Goal: Task Accomplishment & Management: Manage account settings

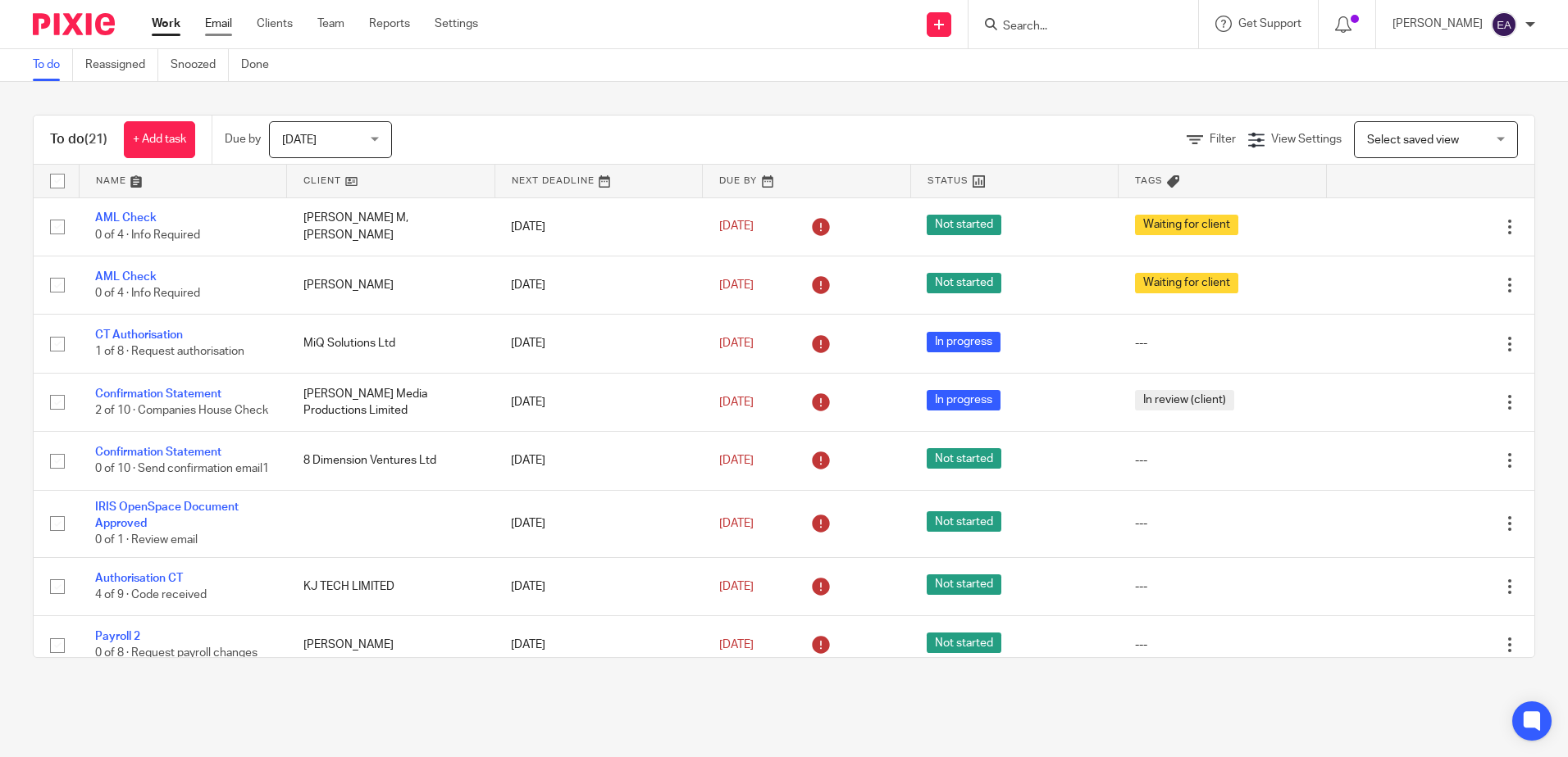
click at [223, 27] on link "Email" at bounding box center [218, 24] width 27 height 16
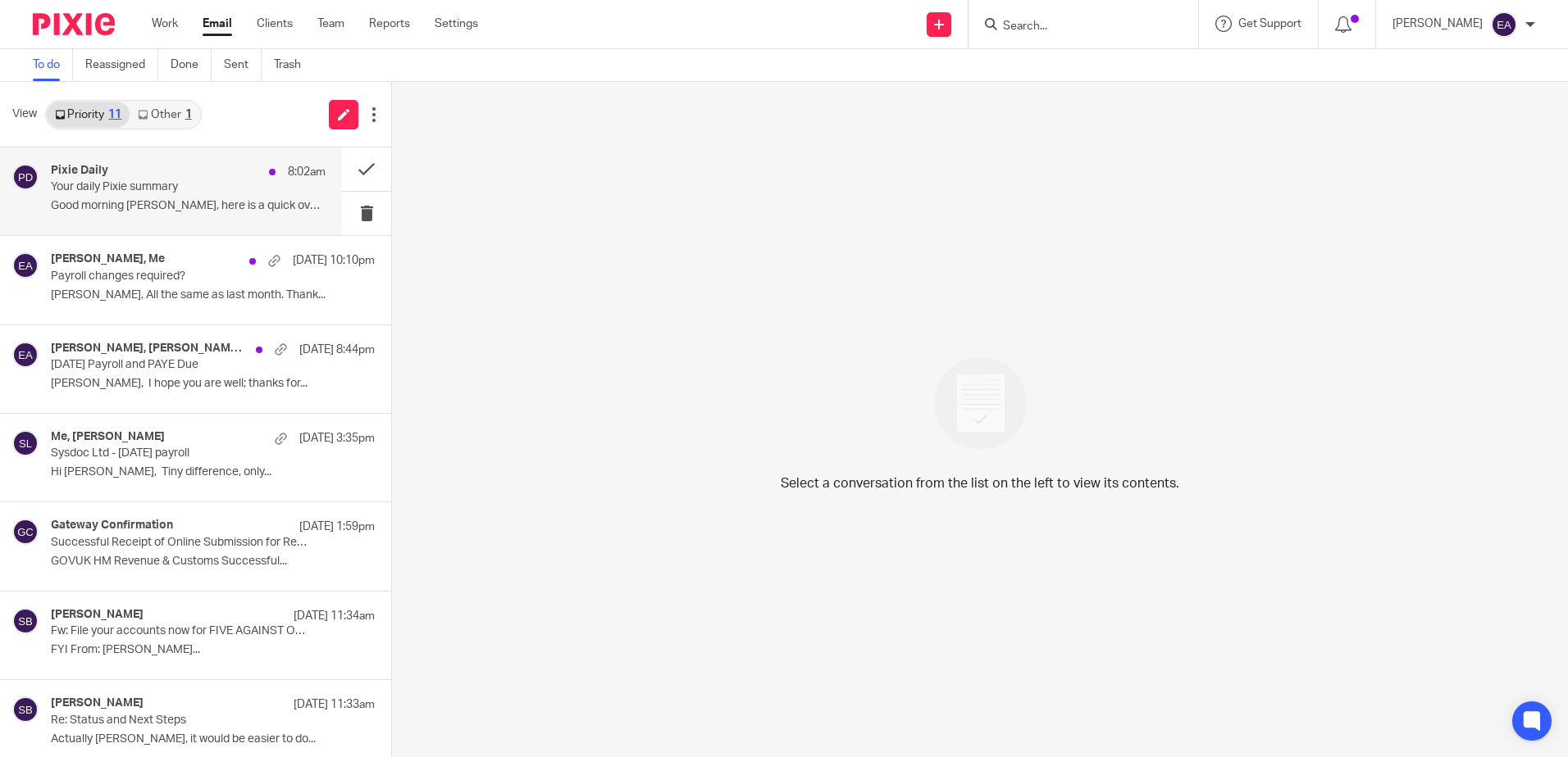
click at [161, 200] on p "Good morning [PERSON_NAME], here is a quick overview..." at bounding box center [187, 206] width 274 height 14
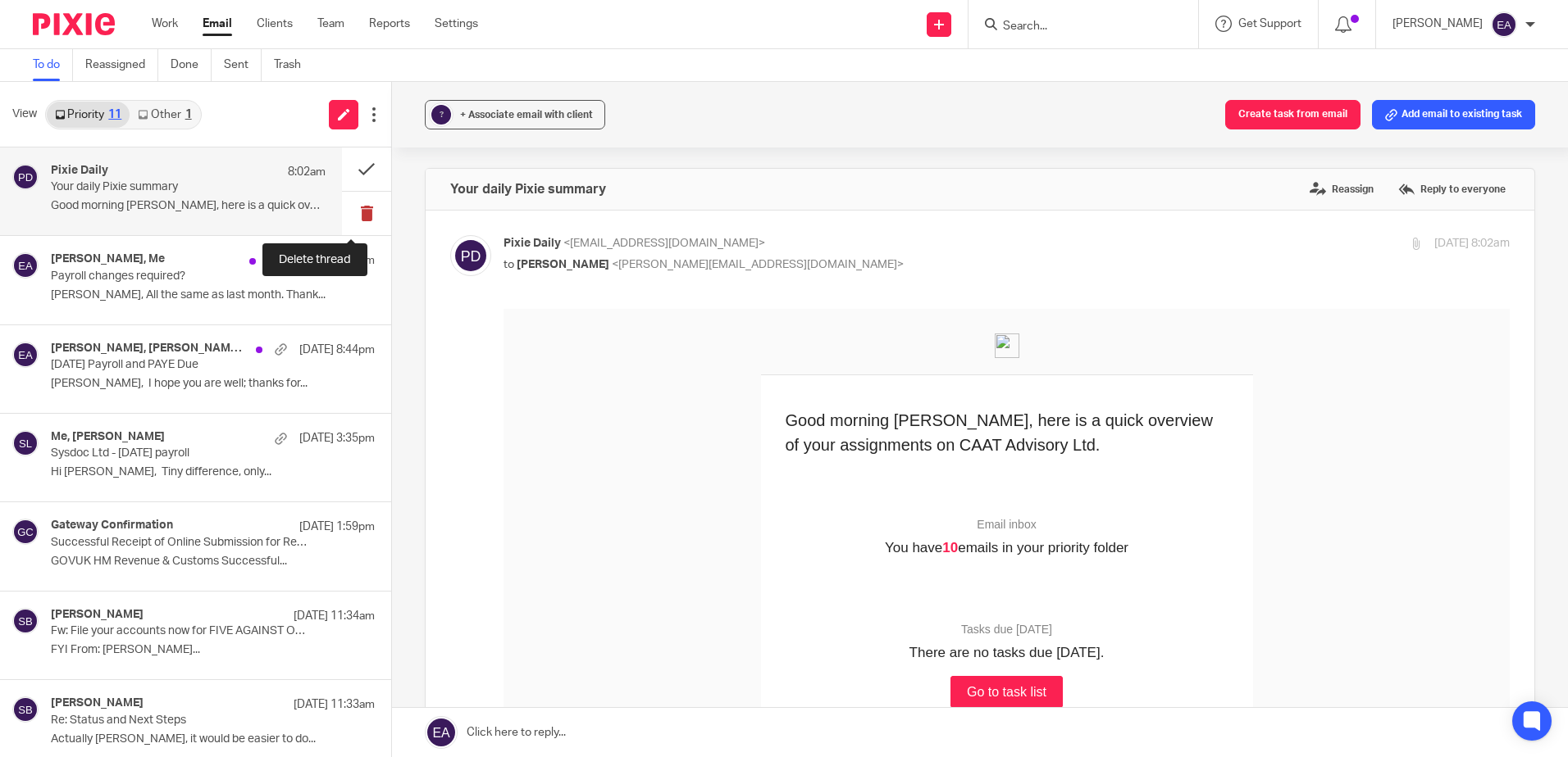
click at [351, 217] on button at bounding box center [366, 213] width 49 height 43
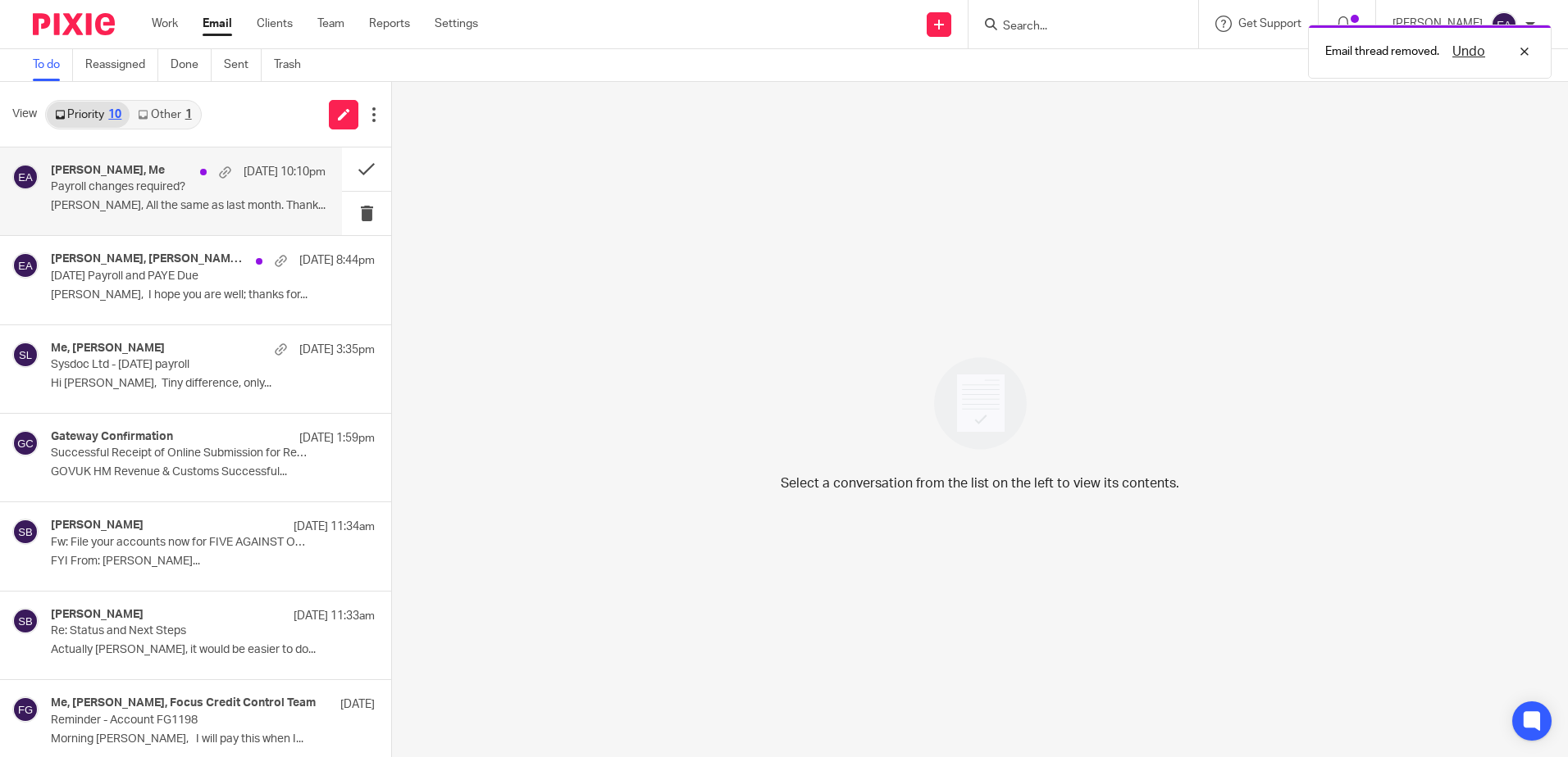
click at [102, 187] on p "Payroll changes required?" at bounding box center [161, 187] width 220 height 14
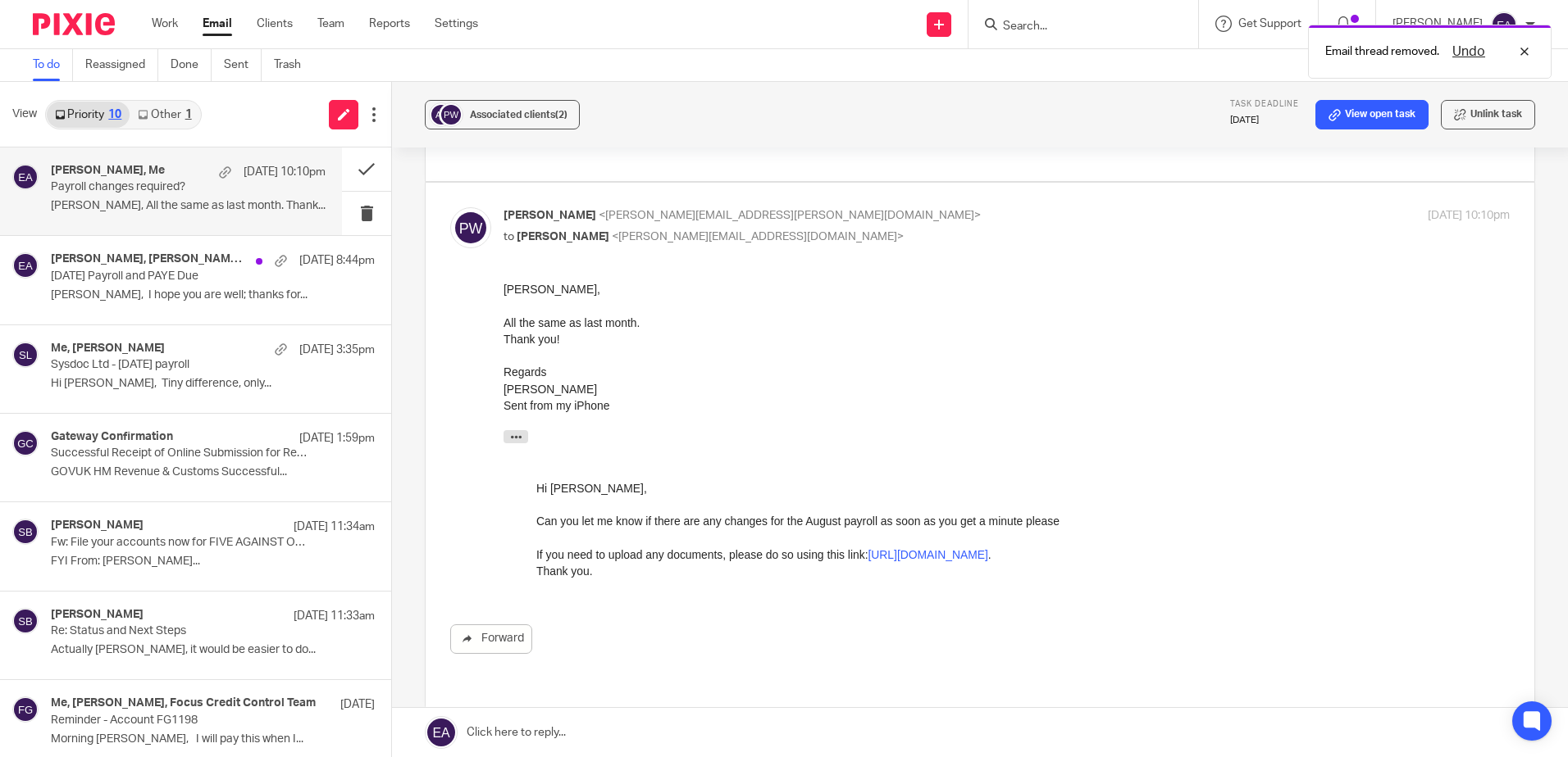
scroll to position [164, 0]
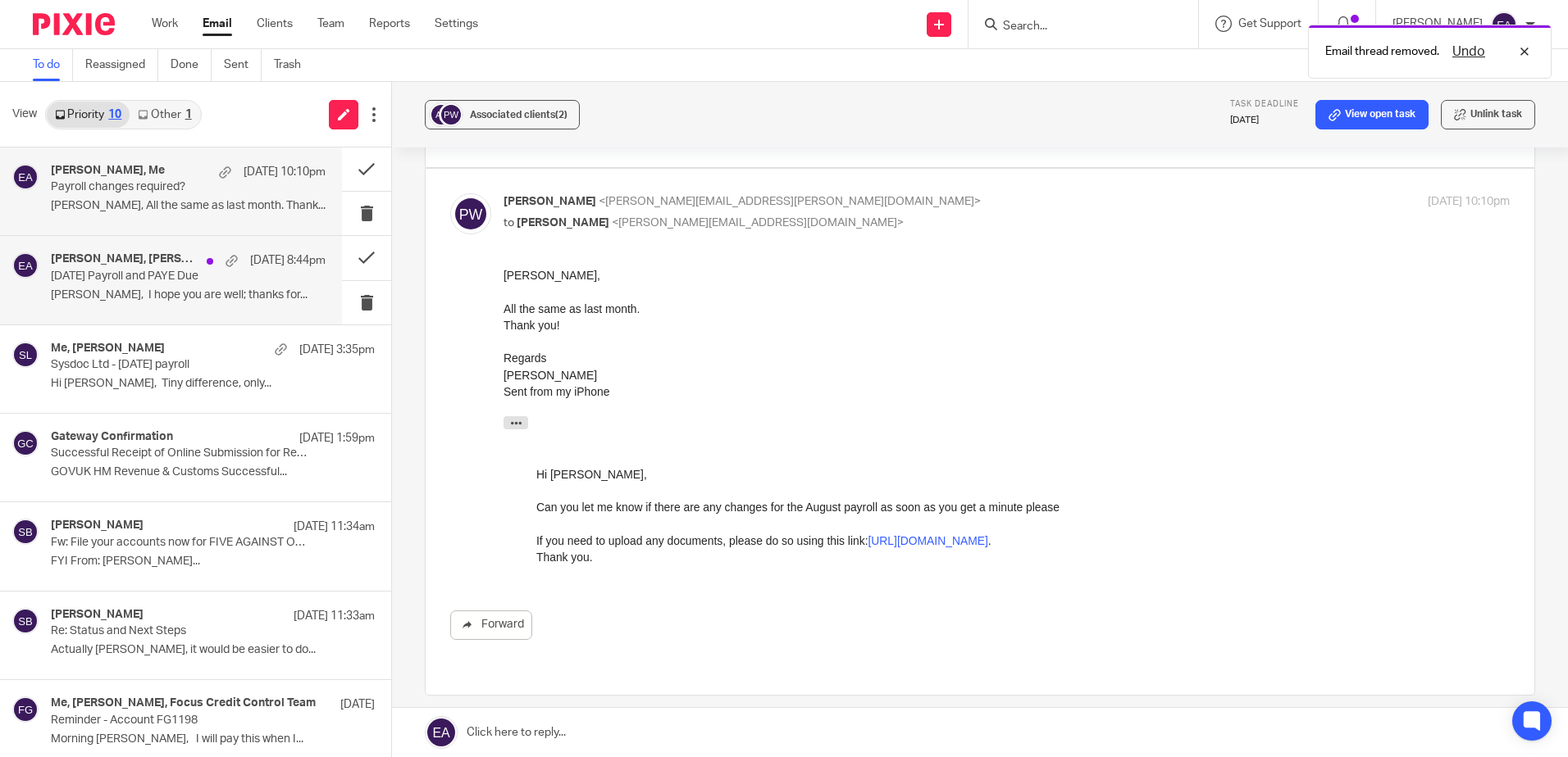
click at [86, 294] on p "[PERSON_NAME], I hope you are well; thanks for..." at bounding box center [187, 296] width 274 height 14
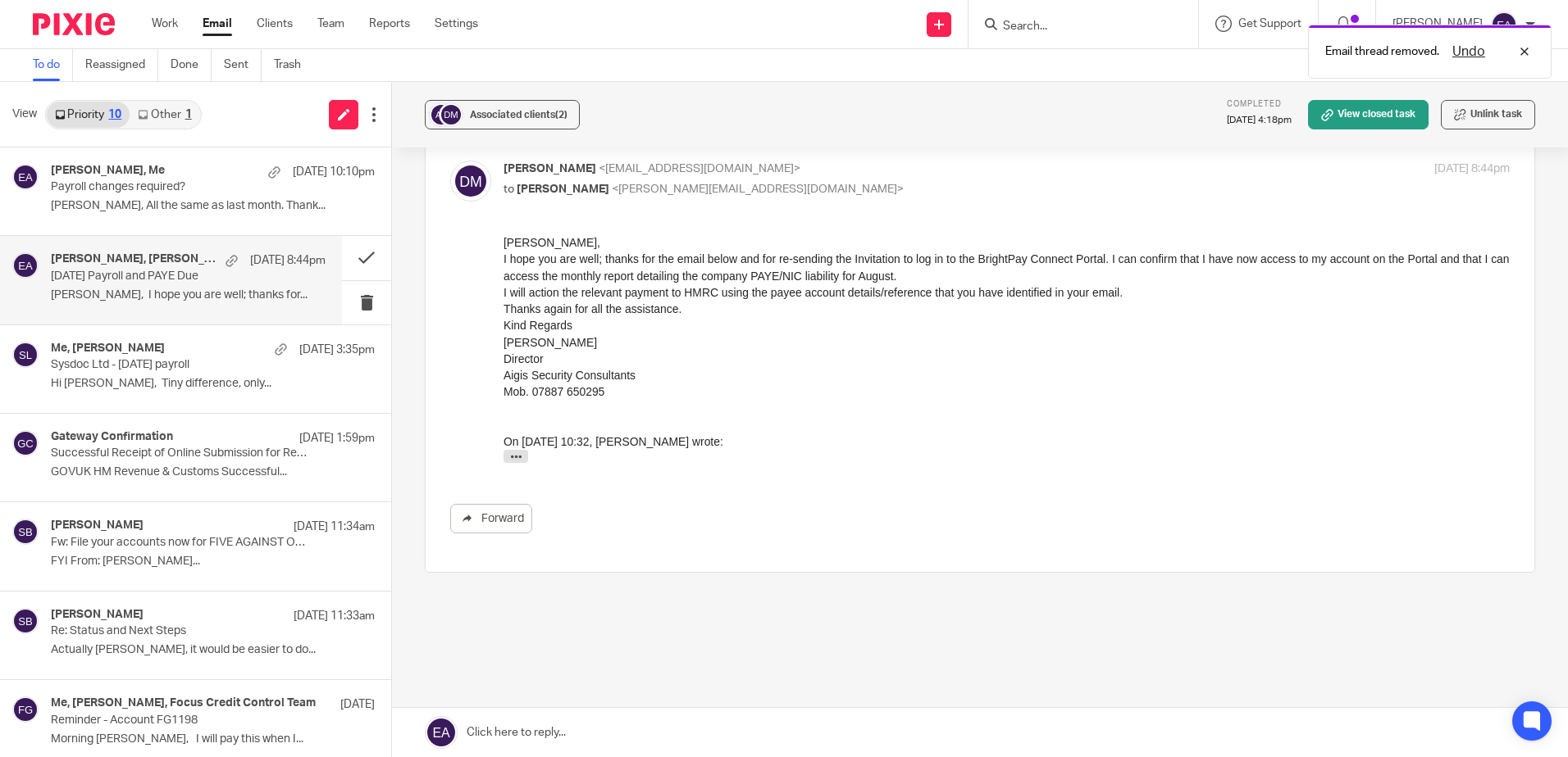
scroll to position [525, 0]
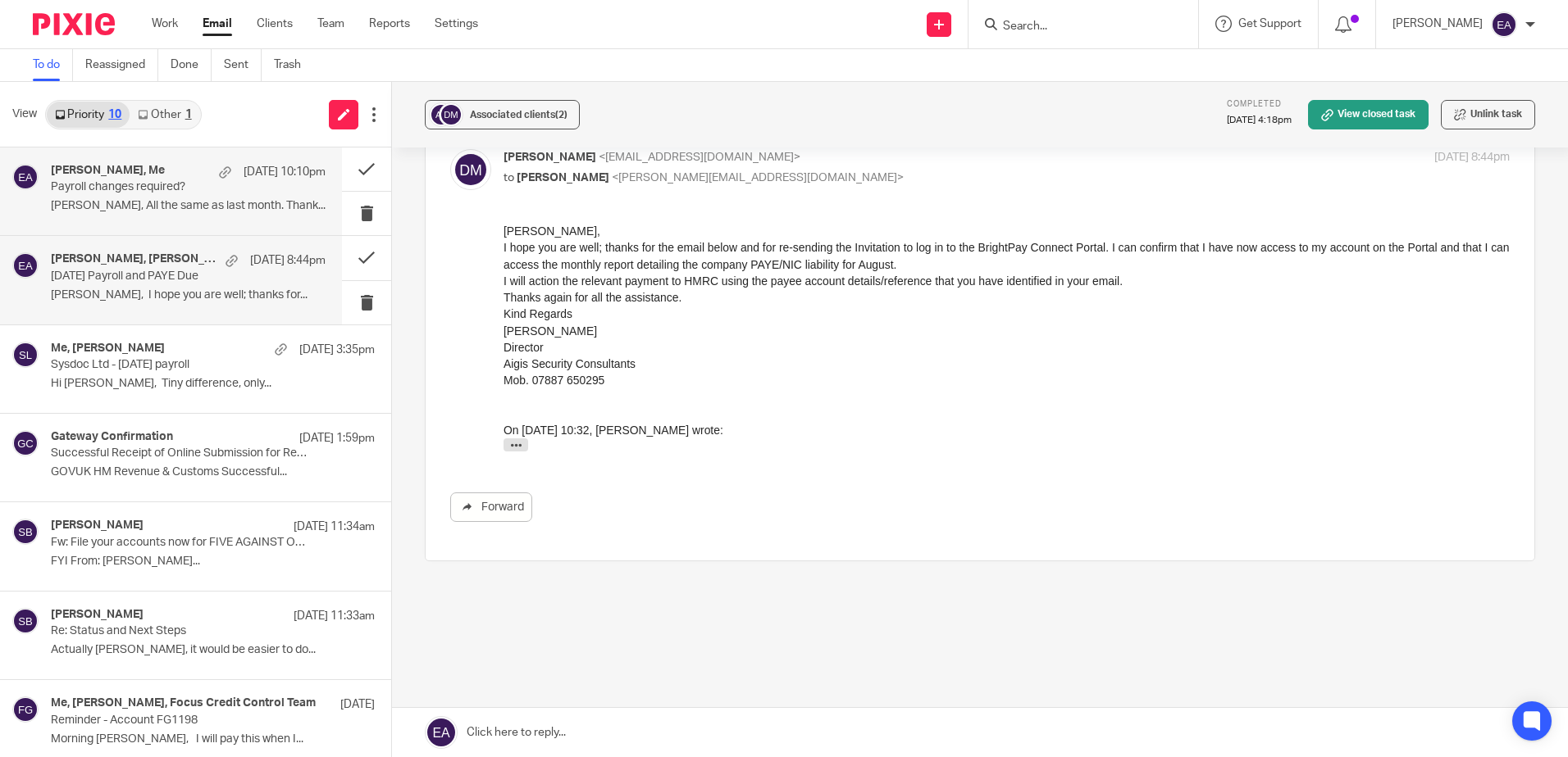
click at [149, 182] on p "Payroll changes required?" at bounding box center [161, 187] width 220 height 14
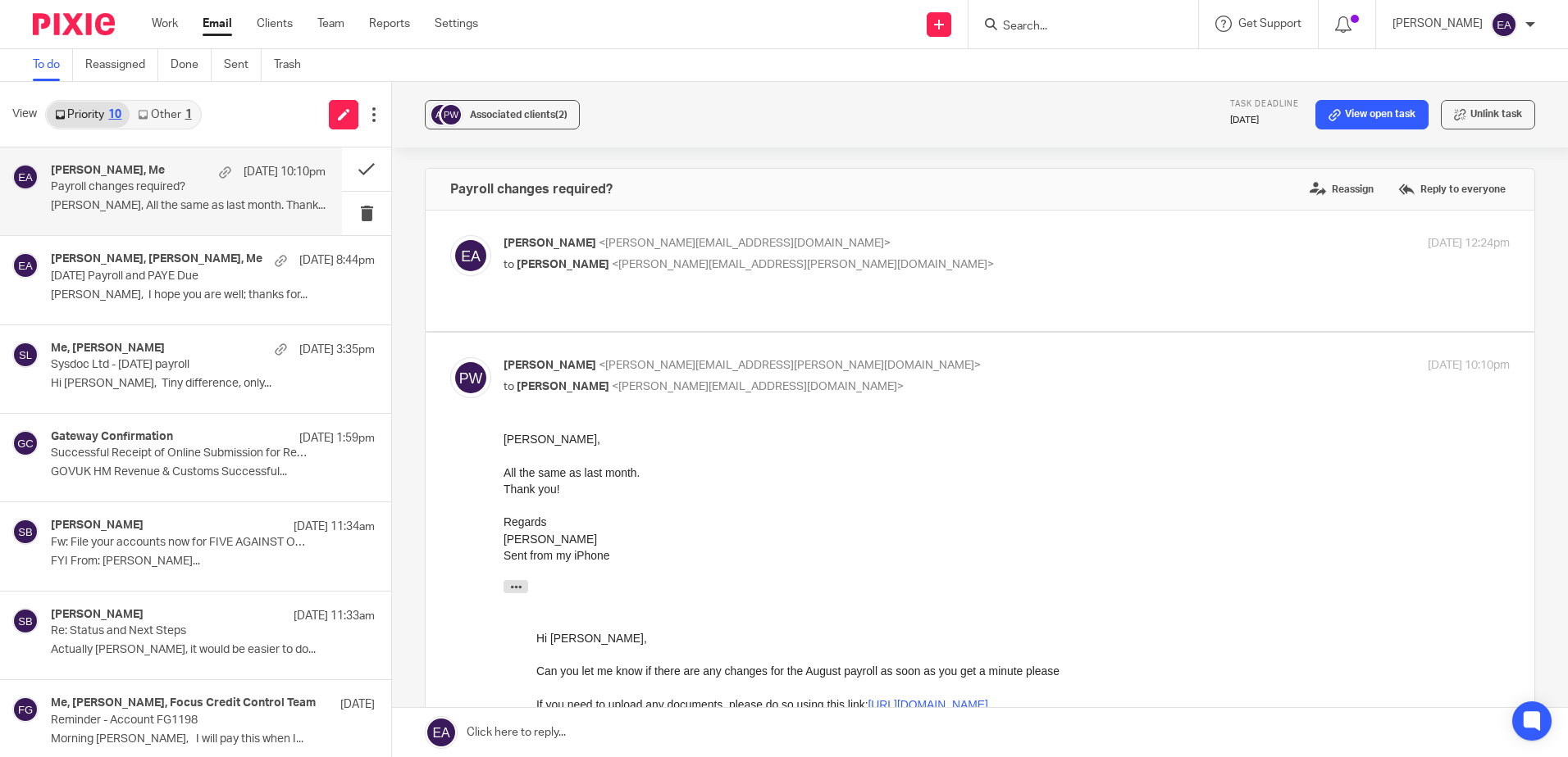
scroll to position [0, 0]
click at [178, 119] on link "Other 1" at bounding box center [164, 115] width 69 height 27
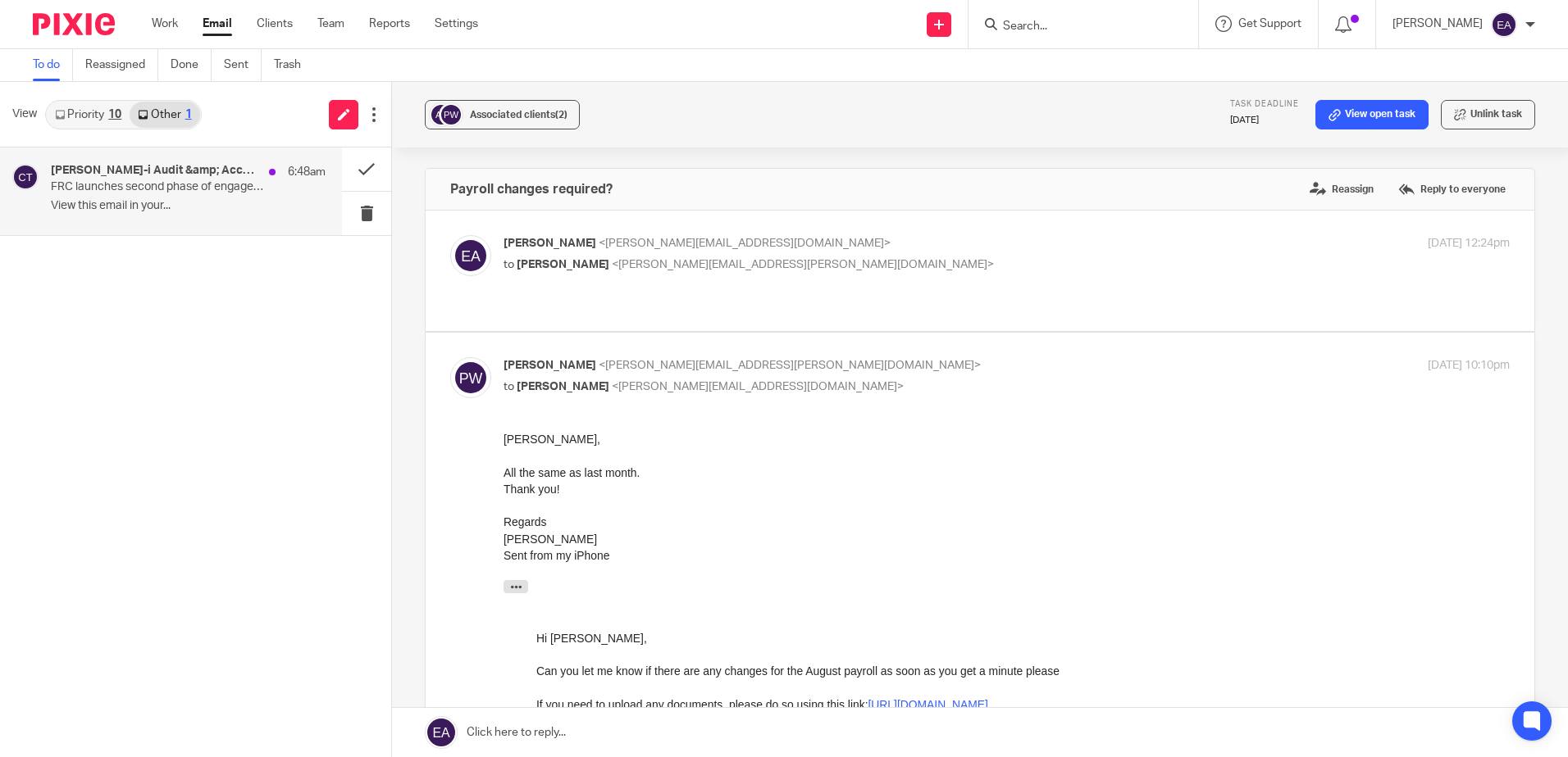
click at [162, 178] on div "[PERSON_NAME]-i Audit &amp; Accounting [DATE] 6:48am" at bounding box center [187, 172] width 274 height 16
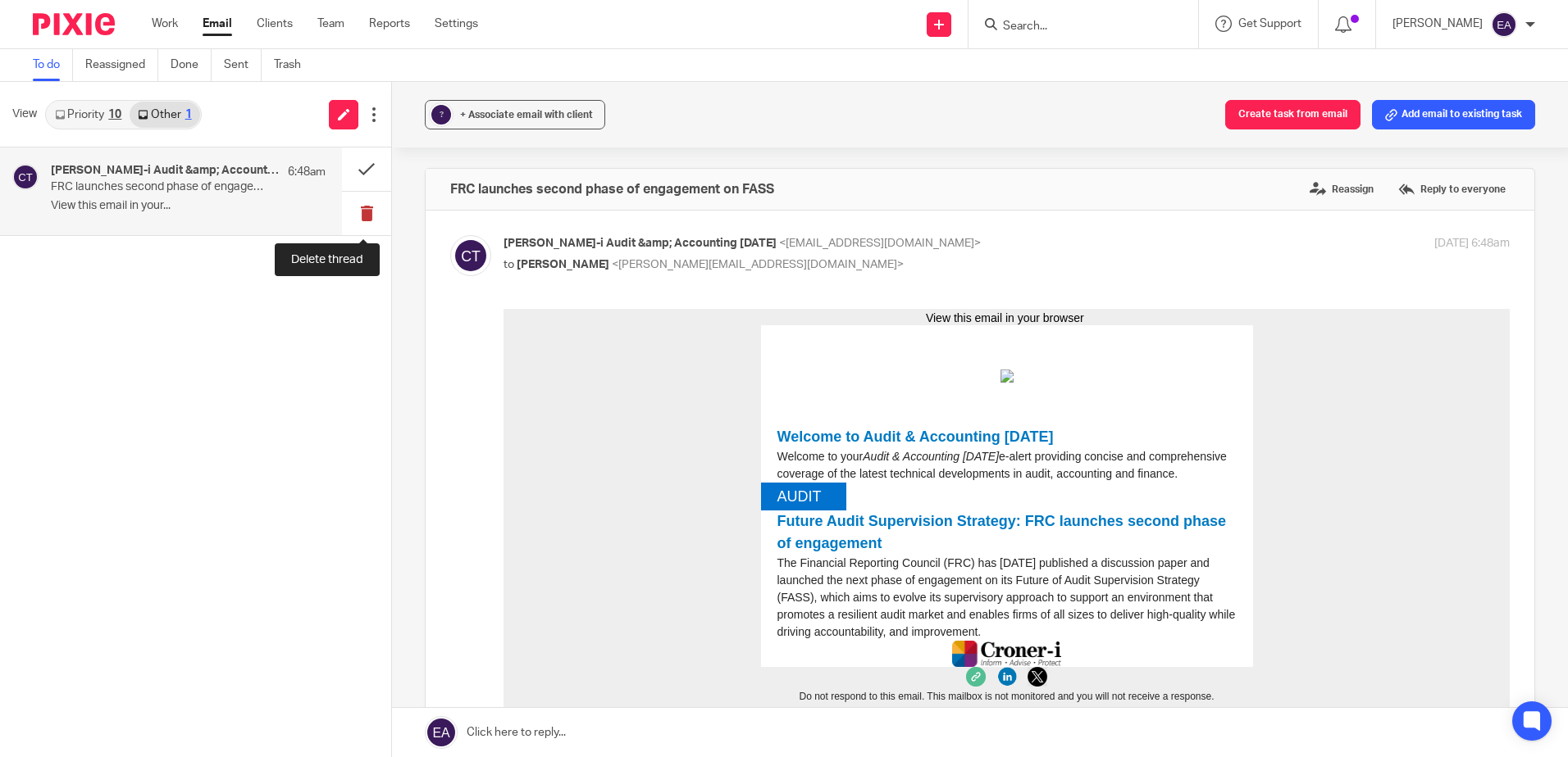
click at [363, 212] on button at bounding box center [366, 213] width 49 height 43
